Goal: Information Seeking & Learning: Learn about a topic

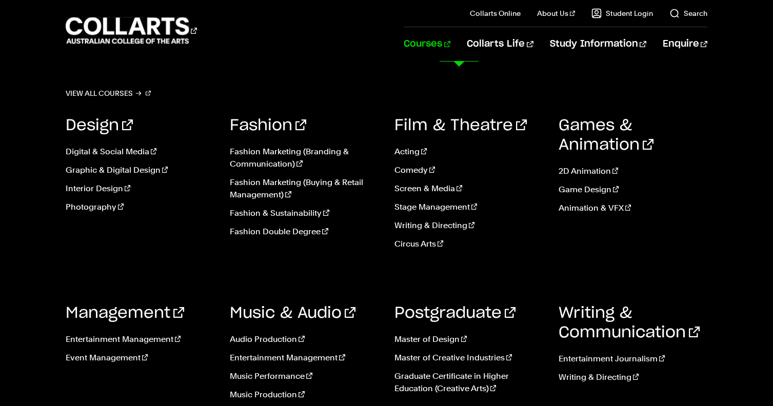
scroll to position [2593, 0]
click at [584, 358] on link "Entertainment Journalism" at bounding box center [632, 359] width 149 height 12
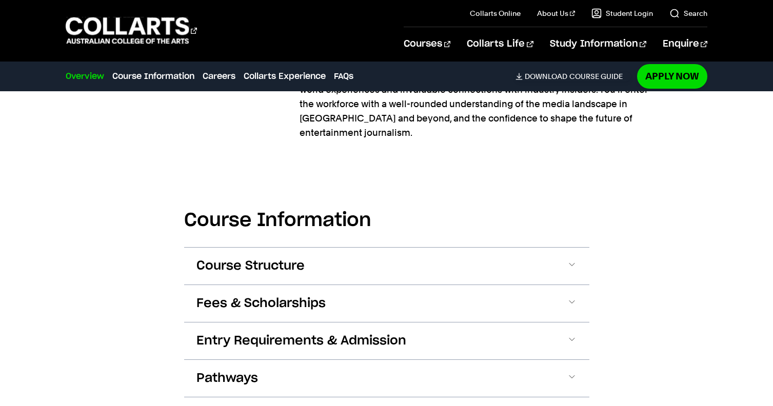
scroll to position [1030, 0]
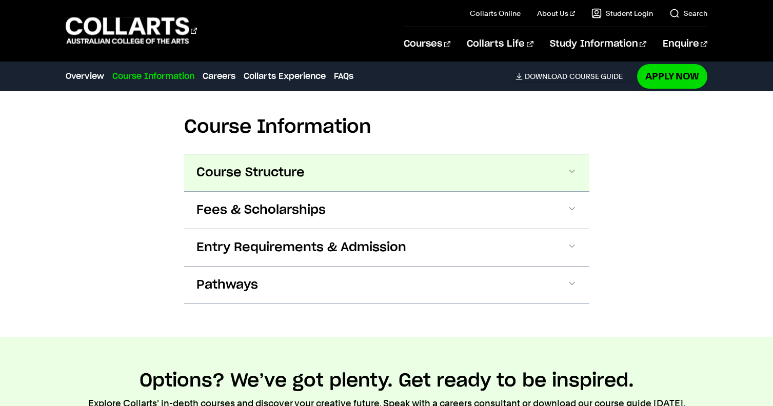
click at [306, 173] on button "Course Structure" at bounding box center [386, 172] width 405 height 37
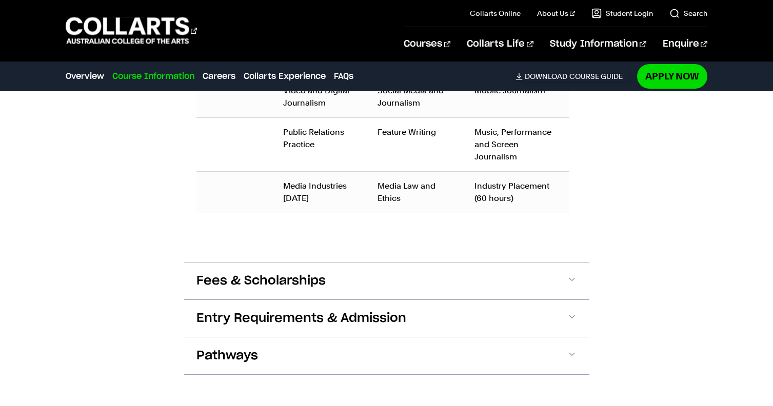
scroll to position [1414, 0]
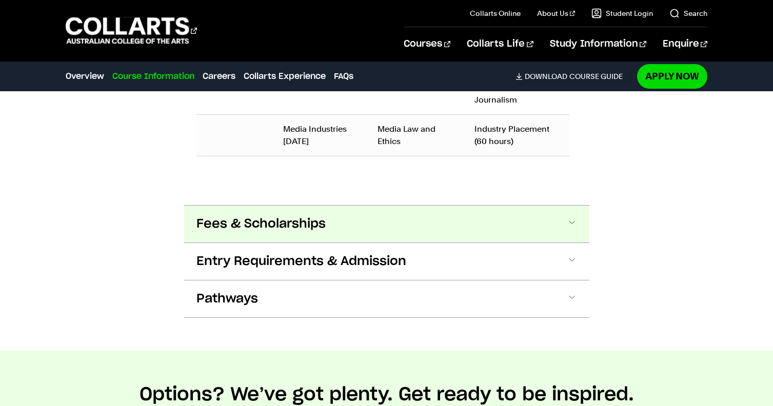
click at [327, 218] on button "Fees & Scholarships" at bounding box center [386, 224] width 405 height 37
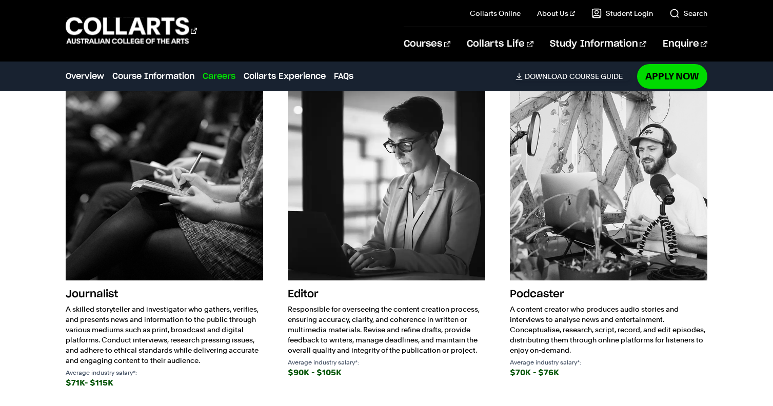
scroll to position [2304, 0]
